Goal: Task Accomplishment & Management: Use online tool/utility

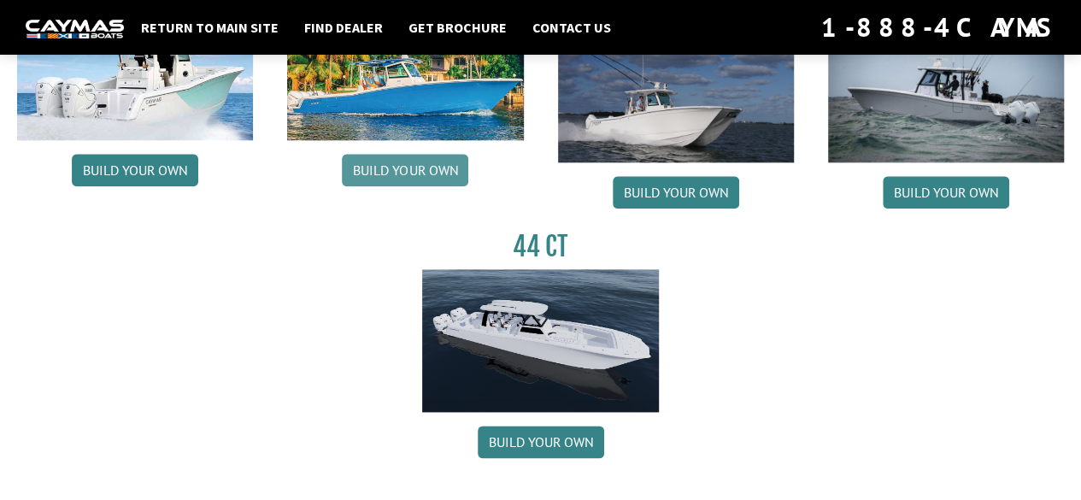
scroll to position [940, 0]
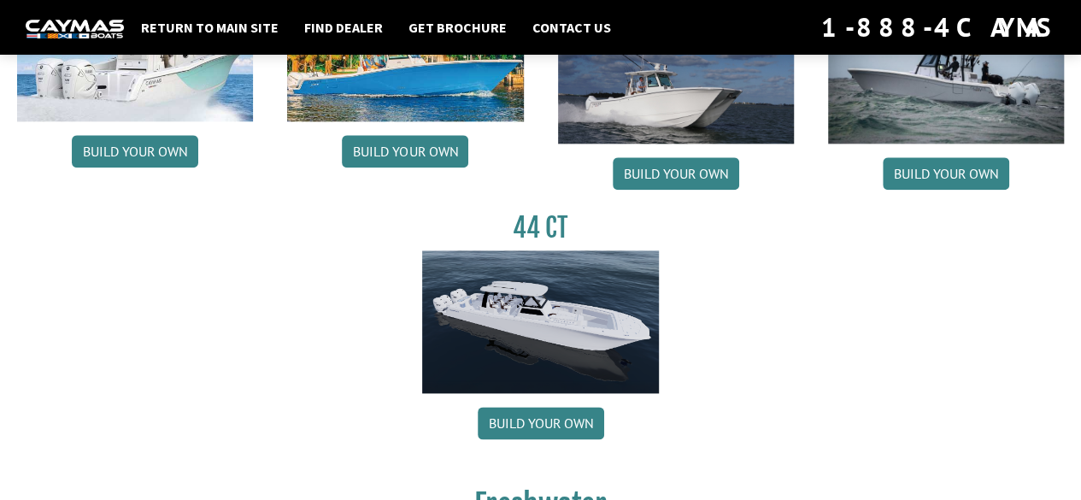
click at [567, 328] on img at bounding box center [540, 322] width 236 height 144
click at [528, 432] on link "Build your own" at bounding box center [541, 423] width 126 height 32
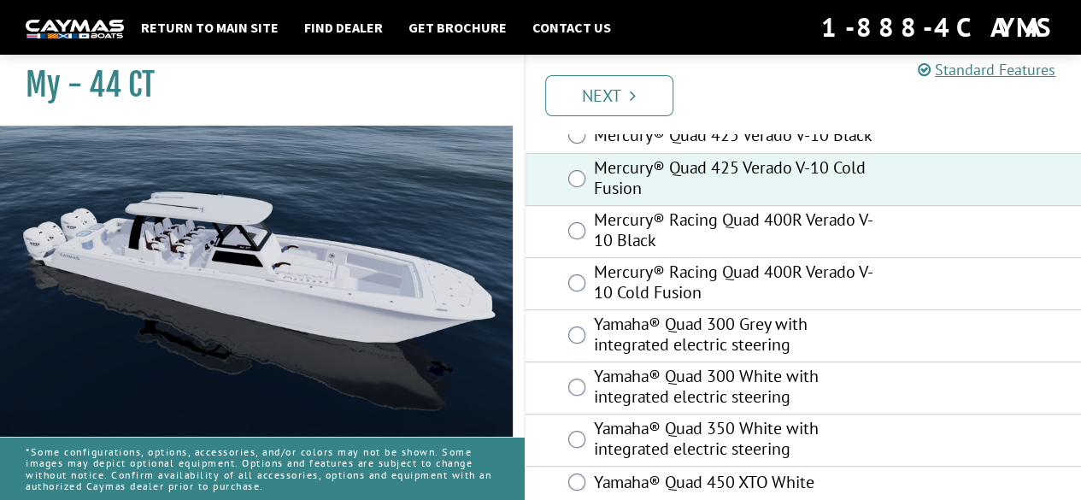
scroll to position [407, 0]
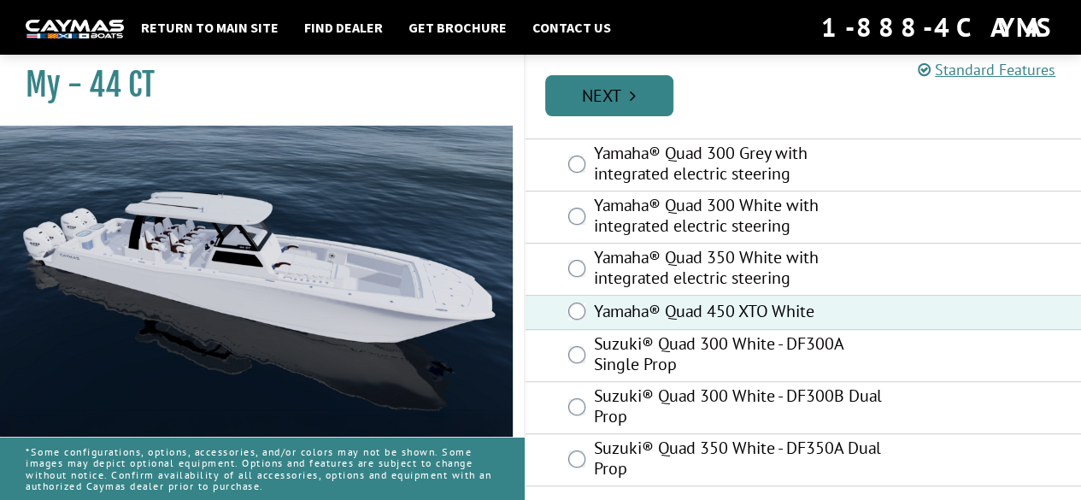
click at [630, 102] on icon "Pagination" at bounding box center [633, 95] width 6 height 17
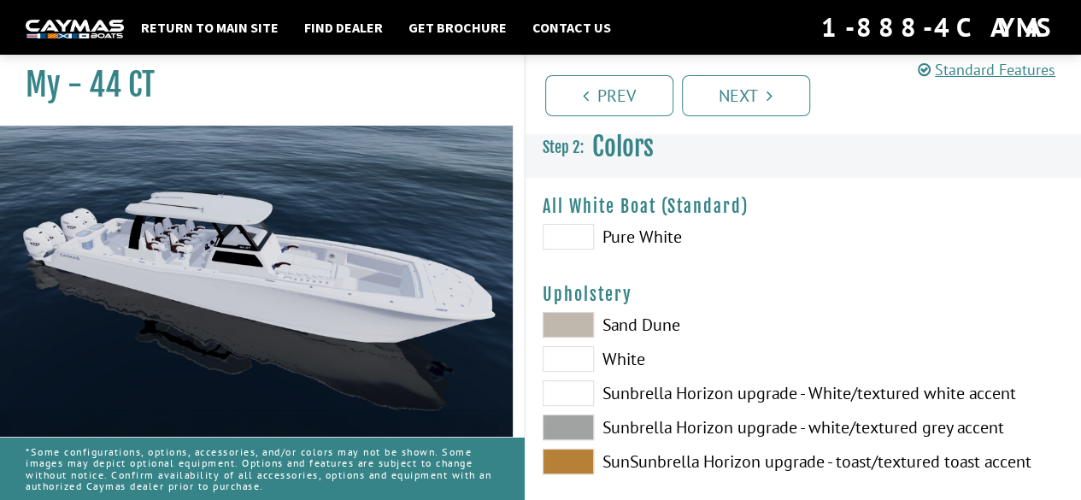
scroll to position [0, 0]
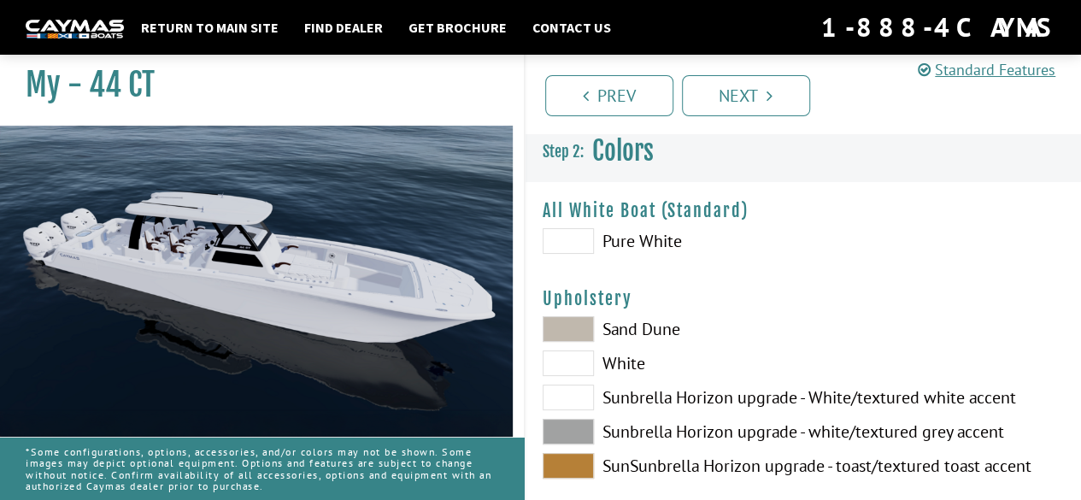
click at [586, 231] on span at bounding box center [567, 241] width 51 height 26
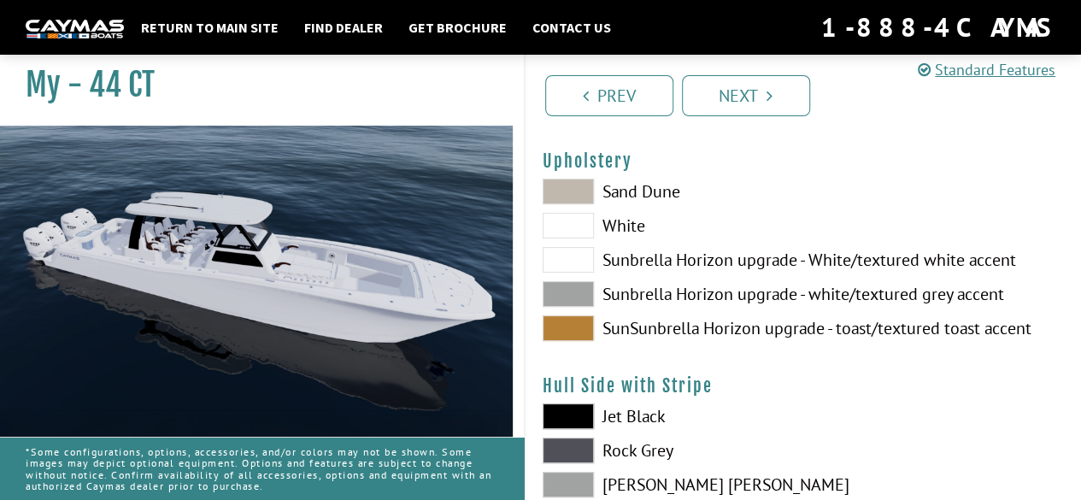
scroll to position [171, 0]
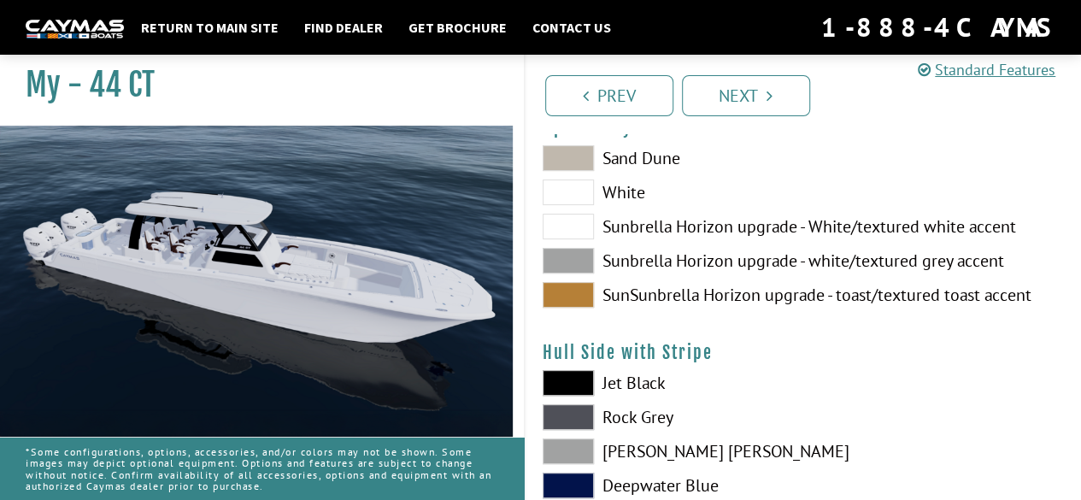
click at [583, 385] on span at bounding box center [567, 383] width 51 height 26
click at [572, 161] on span at bounding box center [567, 158] width 51 height 26
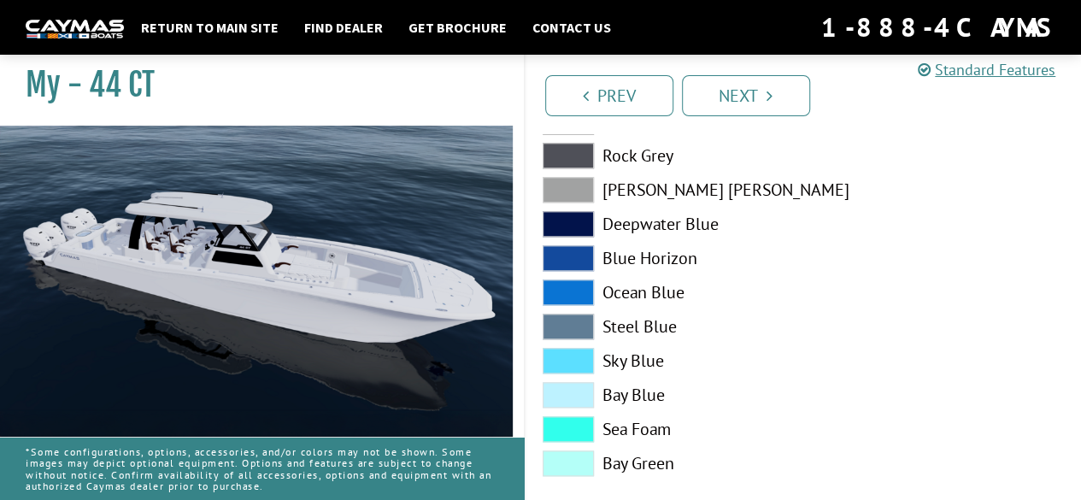
scroll to position [683, 0]
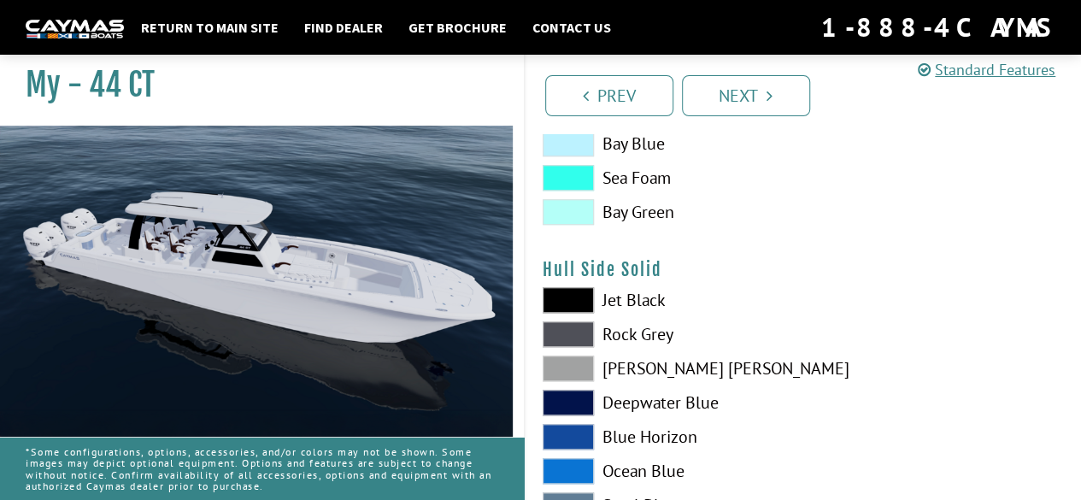
click at [573, 293] on span at bounding box center [567, 300] width 51 height 26
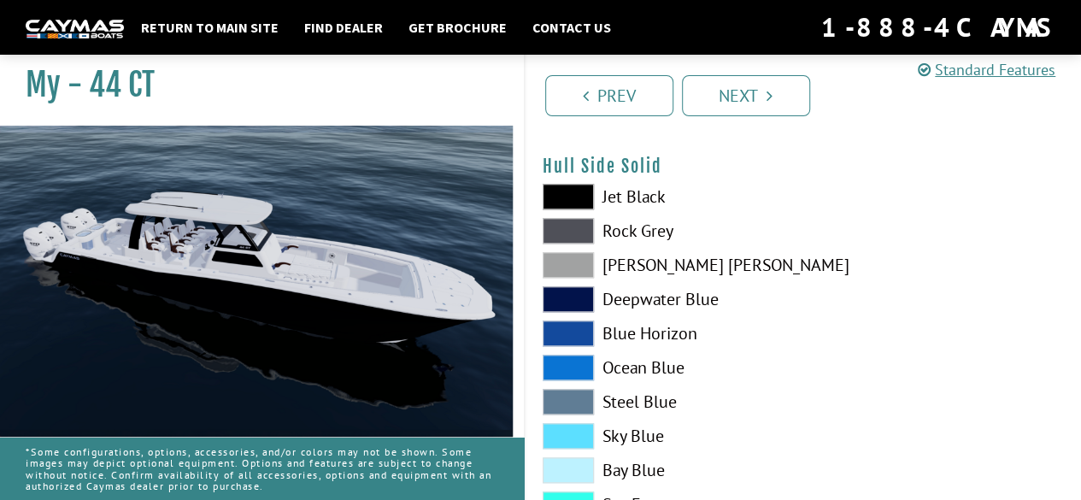
scroll to position [1110, 0]
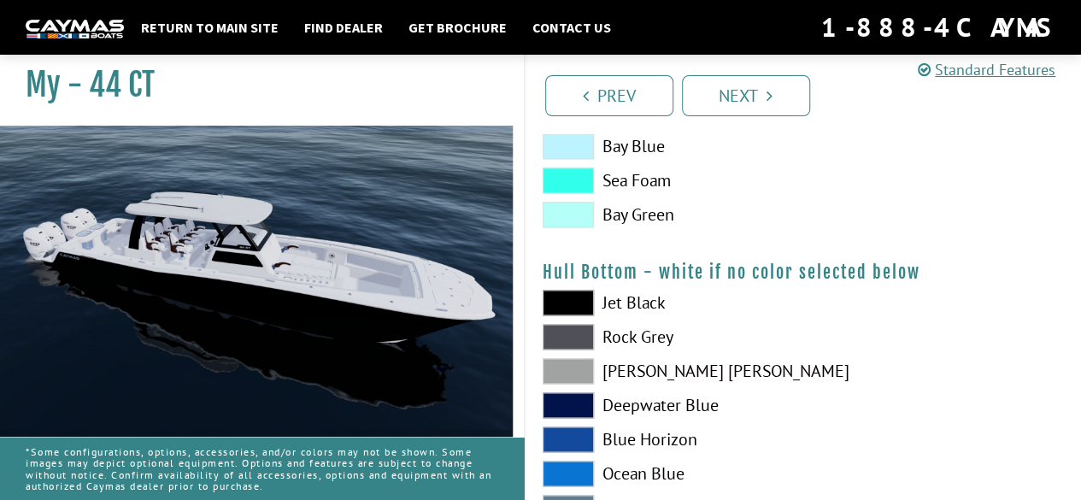
click at [568, 305] on span at bounding box center [567, 303] width 51 height 26
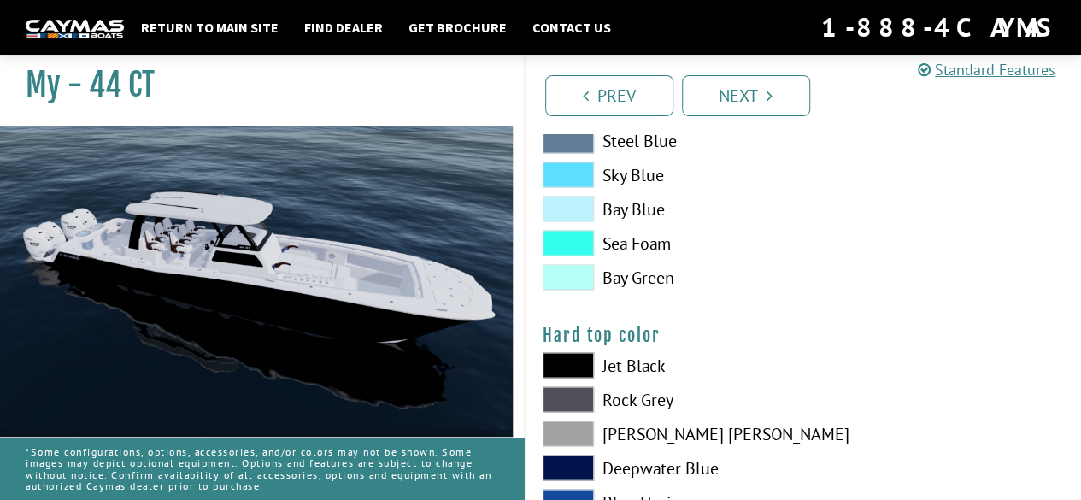
scroll to position [1538, 0]
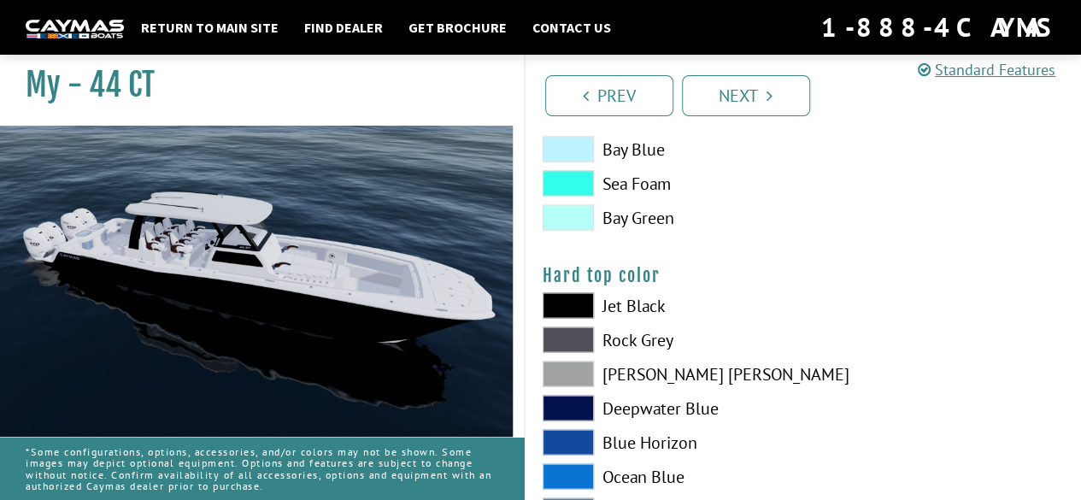
click at [571, 305] on span at bounding box center [567, 305] width 51 height 26
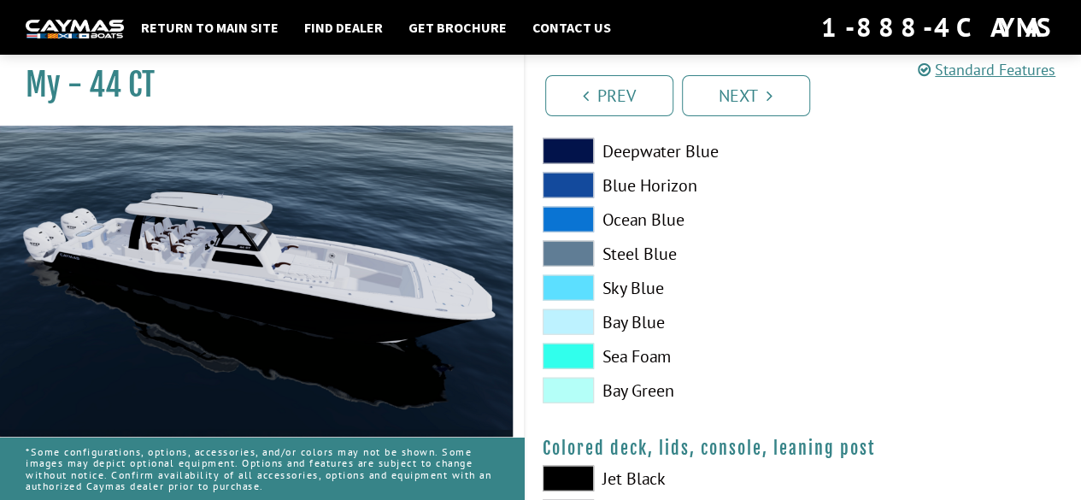
scroll to position [1965, 0]
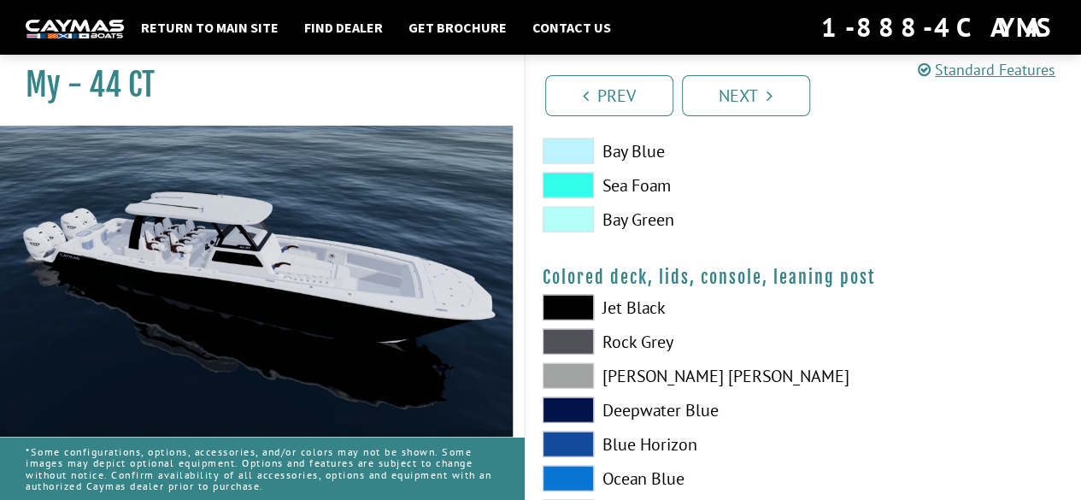
click at [549, 308] on span at bounding box center [567, 308] width 51 height 26
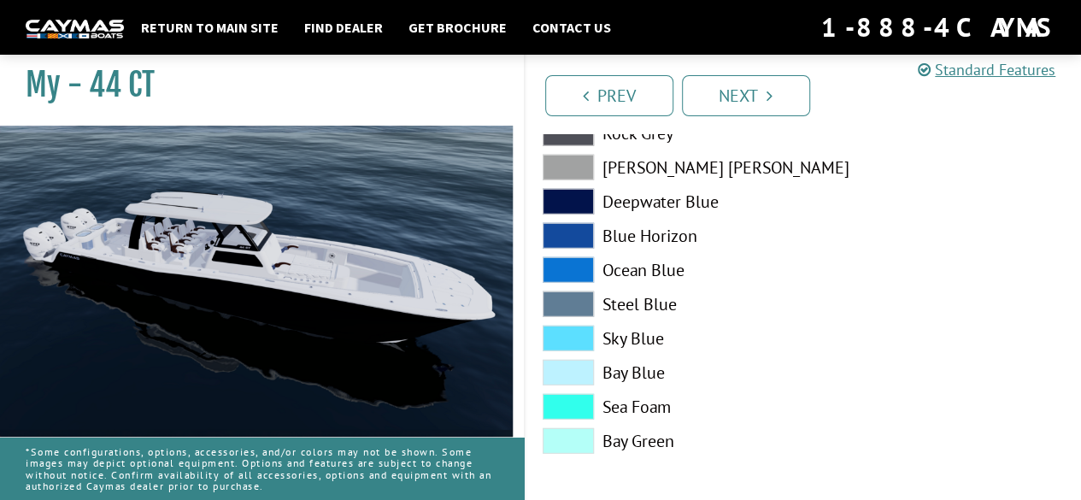
scroll to position [2174, 0]
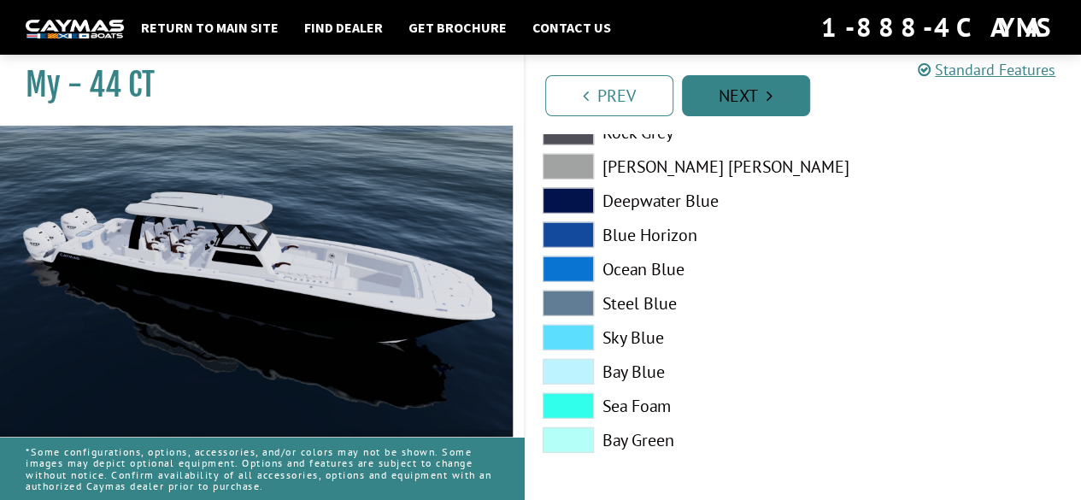
click at [739, 107] on link "Next" at bounding box center [746, 95] width 128 height 41
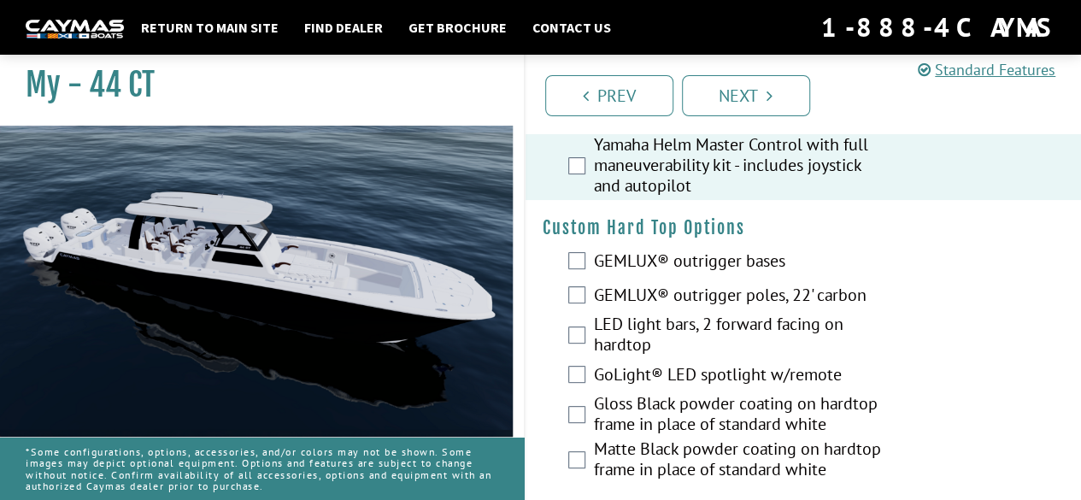
scroll to position [171, 0]
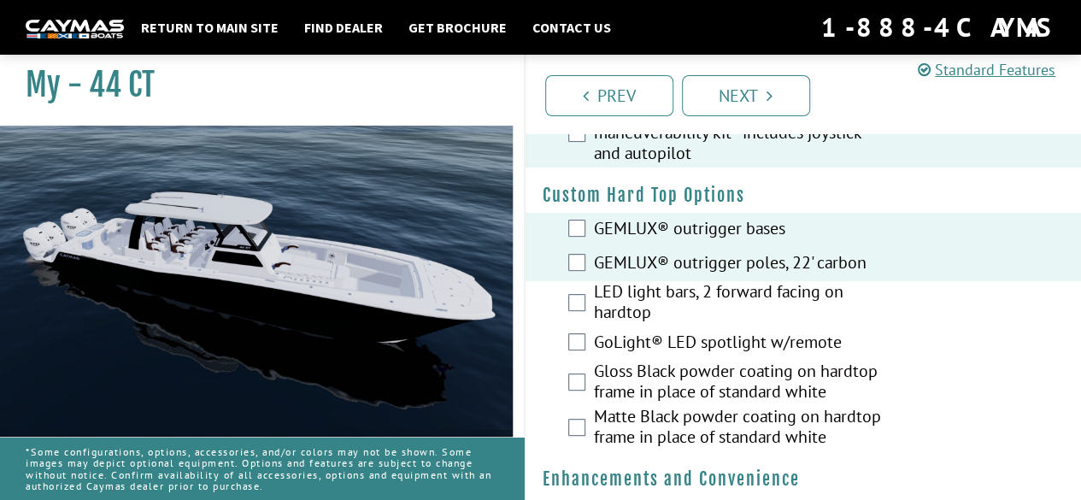
click at [564, 376] on div "Gloss Black powder coating on hardtop frame in place of standard white" at bounding box center [803, 382] width 556 height 45
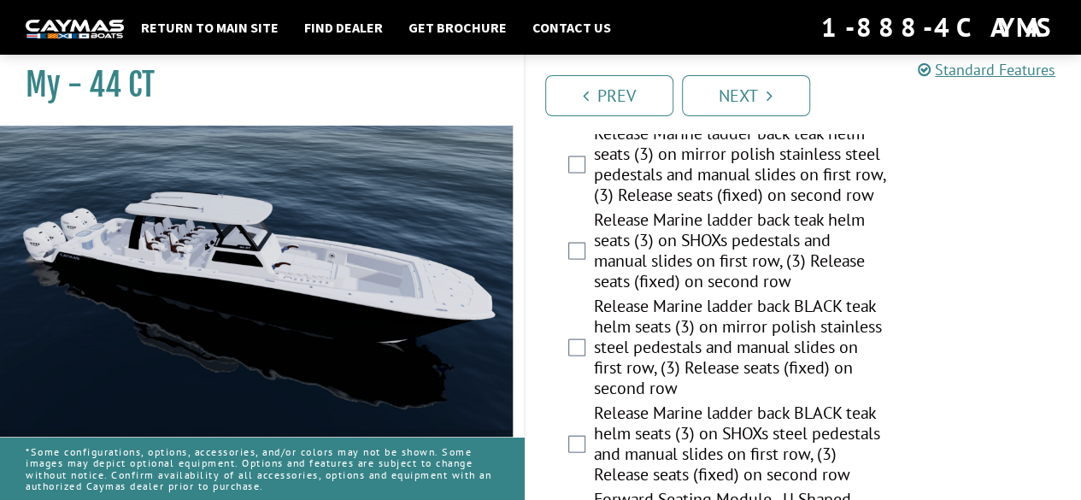
scroll to position [2136, 0]
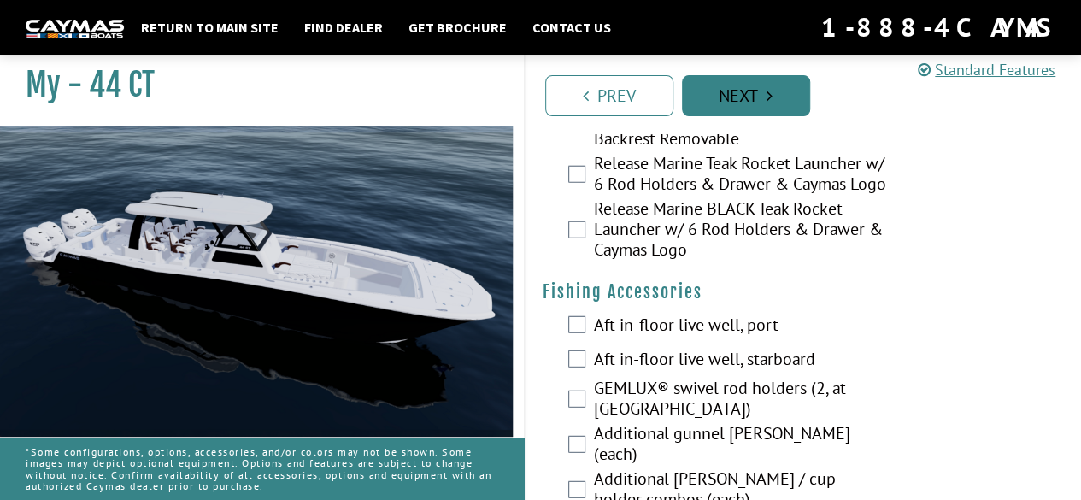
click at [776, 104] on link "Next" at bounding box center [746, 95] width 128 height 41
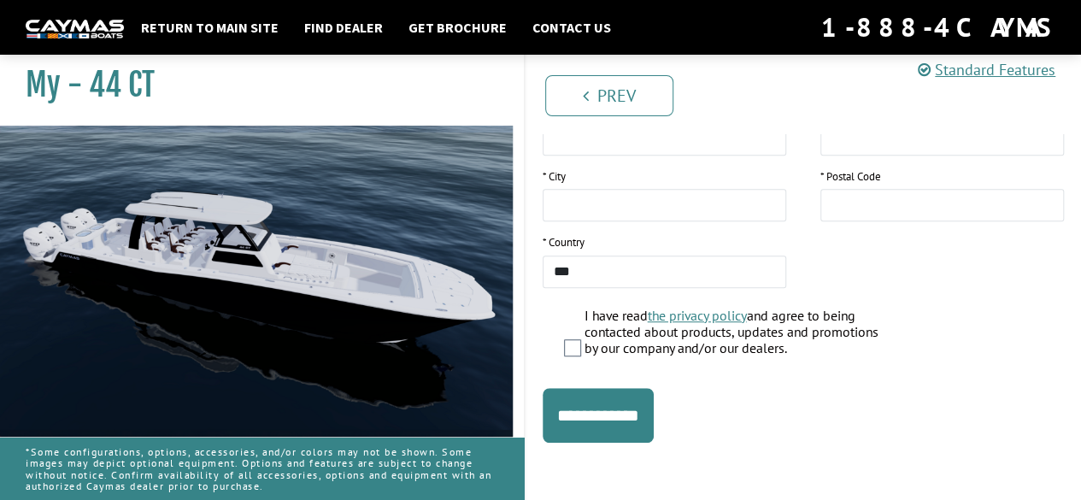
scroll to position [0, 0]
